Goal: Complete application form

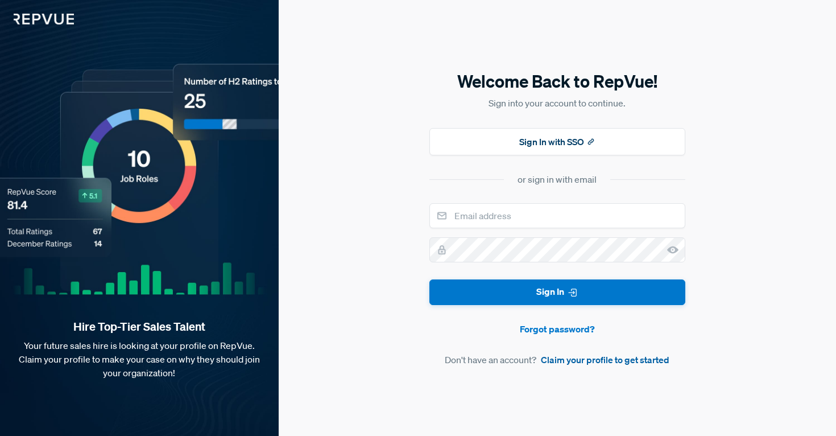
click at [572, 363] on link "Claim your profile to get started" at bounding box center [605, 360] width 129 height 14
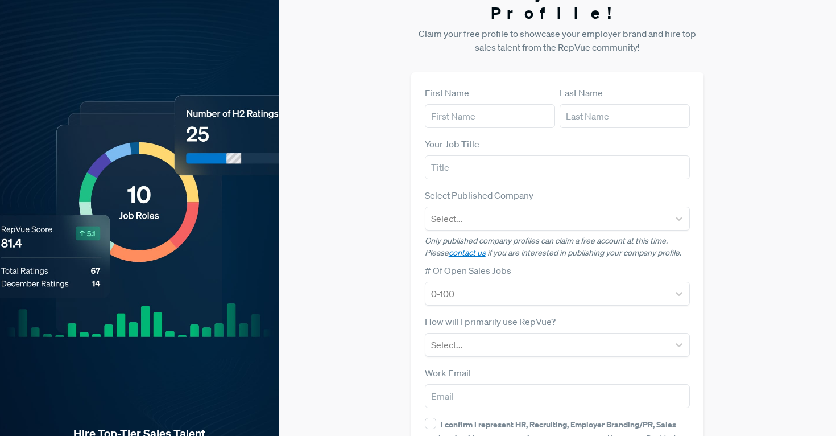
scroll to position [35, 0]
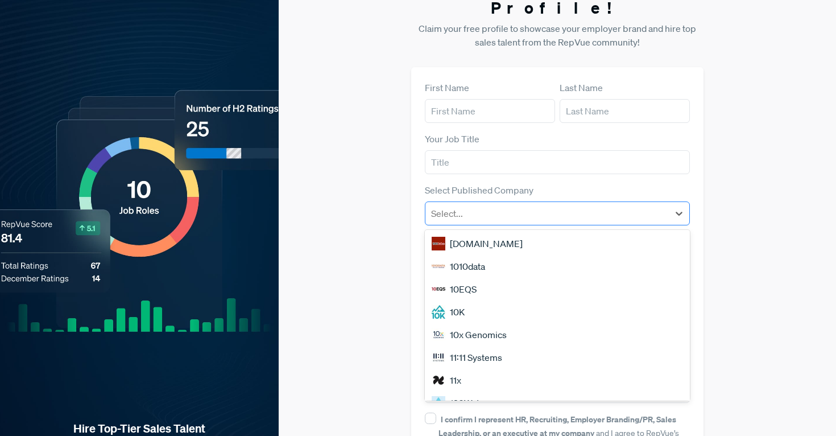
click at [489, 205] on div at bounding box center [547, 213] width 233 height 16
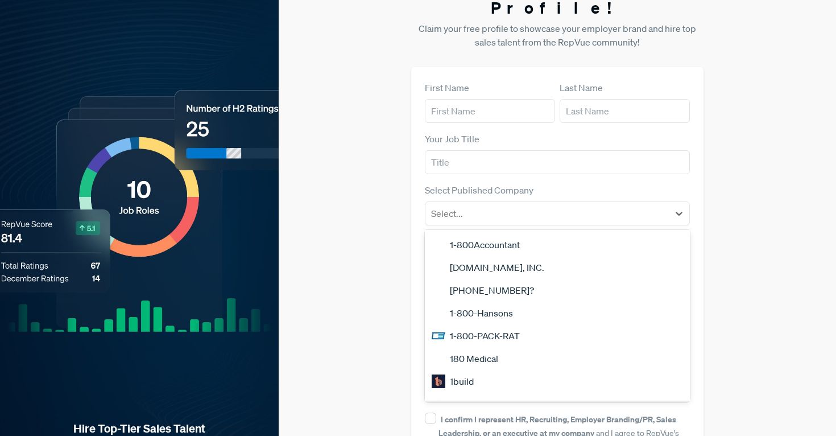
scroll to position [130, 0]
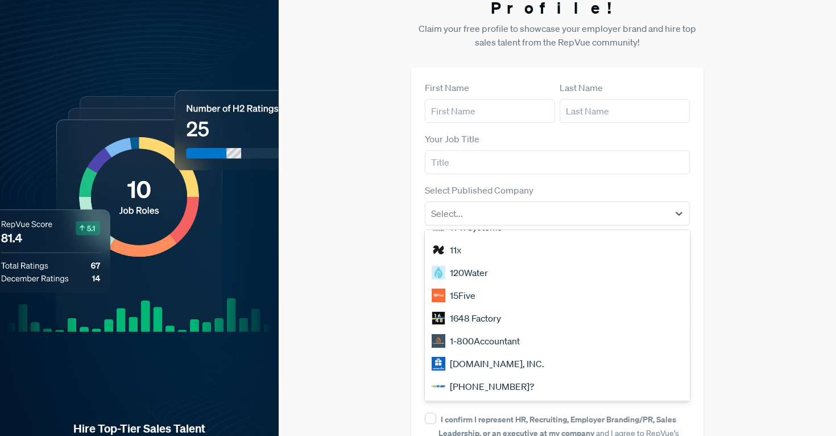
click at [369, 215] on div "Claim your Free Profile! Claim your free profile to showcase your employer bran…" at bounding box center [557, 251] width 557 height 572
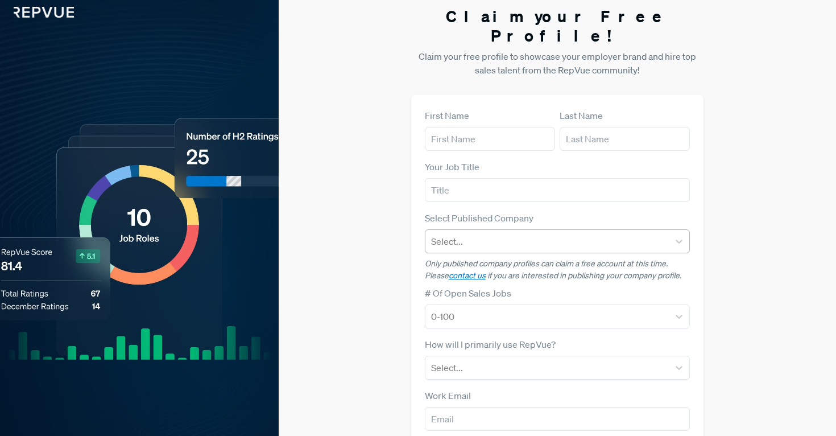
scroll to position [0, 0]
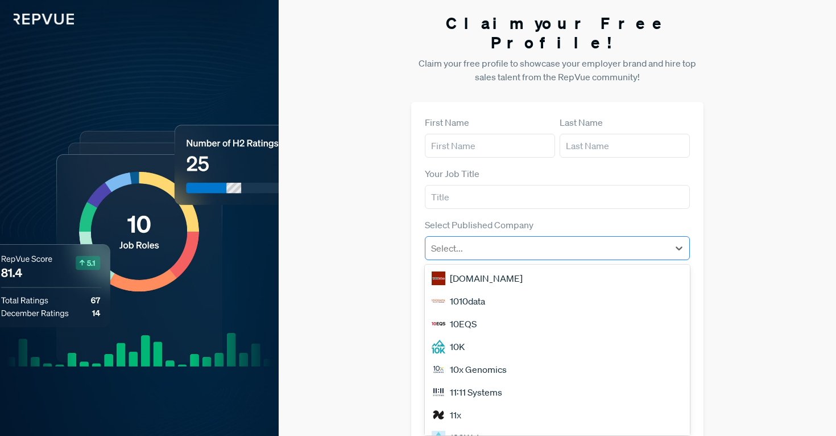
click at [477, 240] on div at bounding box center [547, 248] width 233 height 16
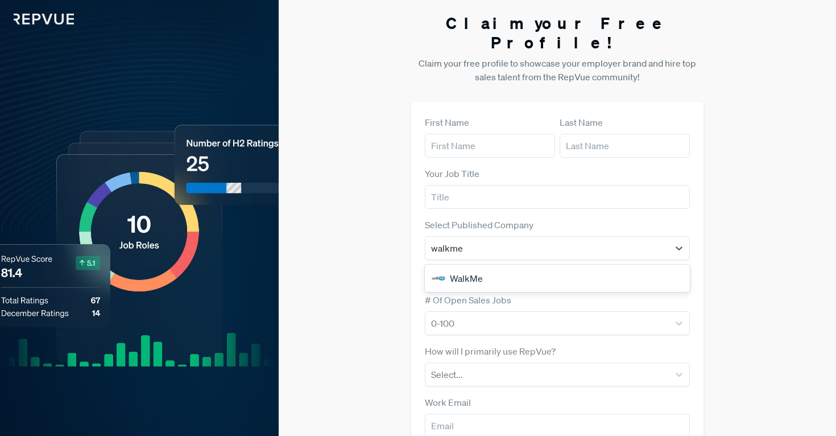
type input "walkme"
click at [398, 262] on div "Claim your Free Profile! Claim your free profile to showcase your employer bran…" at bounding box center [557, 286] width 557 height 572
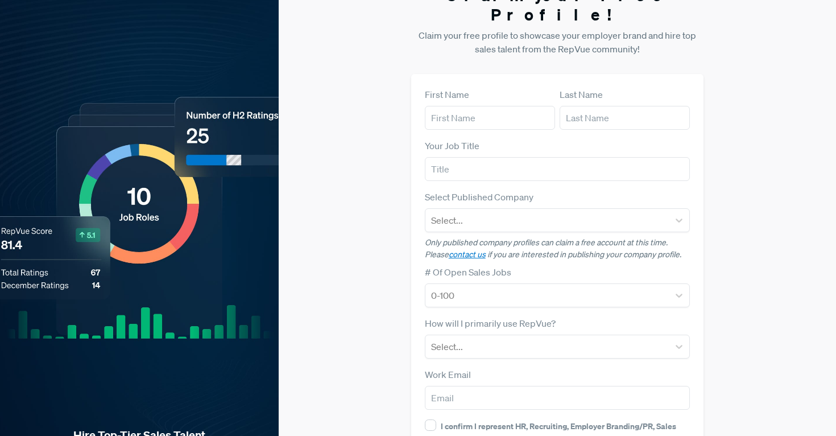
scroll to position [90, 0]
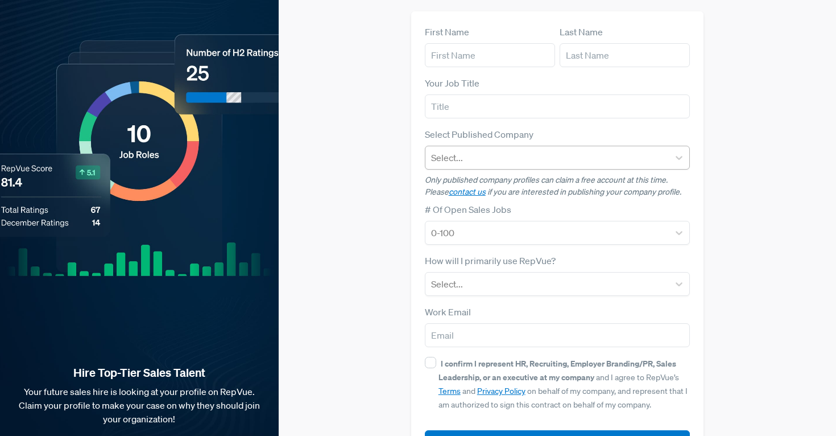
click at [445, 150] on div at bounding box center [547, 158] width 233 height 16
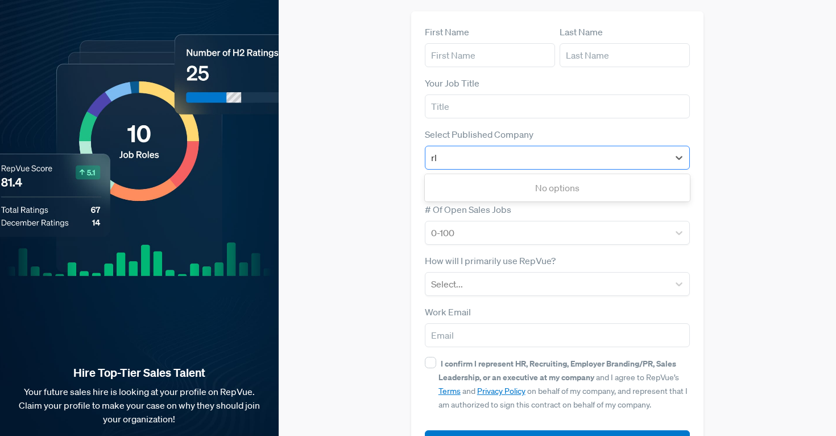
type input "r"
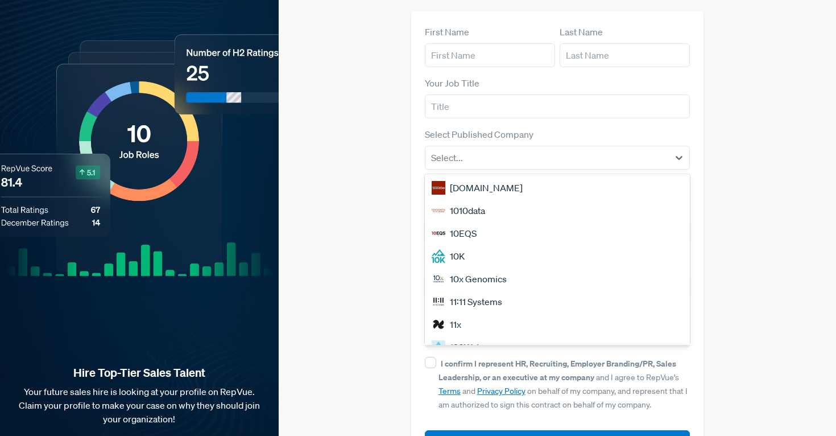
click at [390, 139] on div "Claim your Free Profile! Claim your free profile to showcase your employer bran…" at bounding box center [557, 196] width 557 height 572
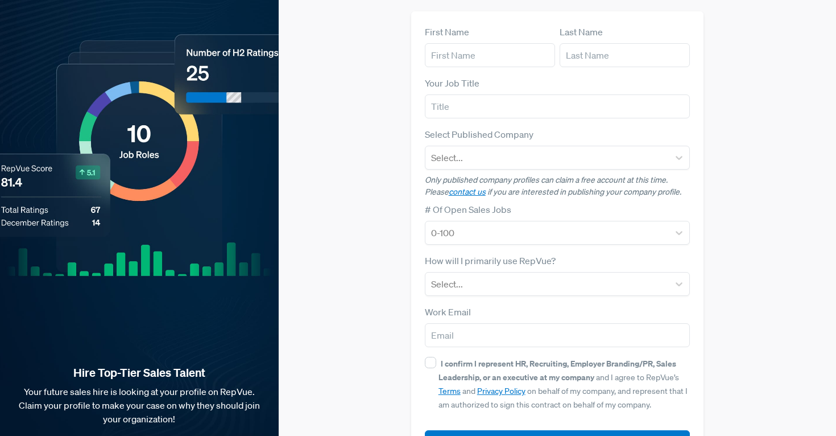
scroll to position [117, 0]
